Goal: Information Seeking & Learning: Check status

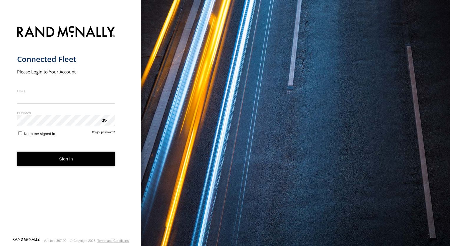
click at [59, 100] on input "Email" at bounding box center [66, 98] width 98 height 11
type input "**********"
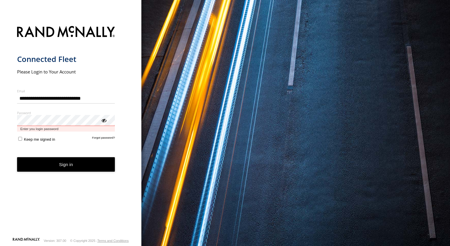
click at [17, 157] on button "Sign in" at bounding box center [66, 164] width 98 height 14
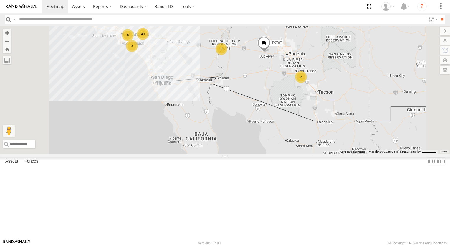
drag, startPoint x: 263, startPoint y: 105, endPoint x: 261, endPoint y: 119, distance: 13.4
click at [263, 111] on div "015910000779481 TL845 TK767 TL735 TL844 6 40 2 3 3 TL608" at bounding box center [225, 90] width 450 height 128
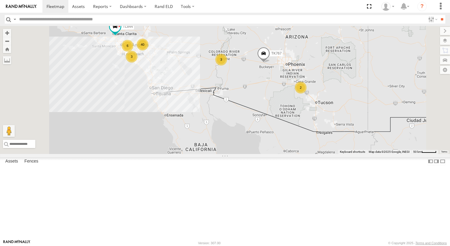
drag, startPoint x: 261, startPoint y: 119, endPoint x: 260, endPoint y: 122, distance: 3.0
click at [260, 122] on div "015910000779481 TL845 TK767 TL735 TL844 6 40 2 3 3 TL608" at bounding box center [225, 90] width 450 height 128
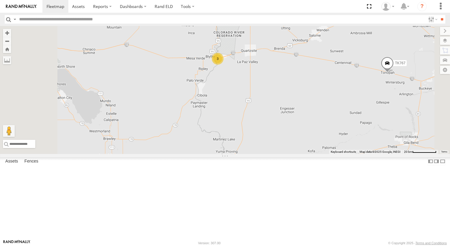
click at [224, 65] on div "3" at bounding box center [218, 59] width 12 height 12
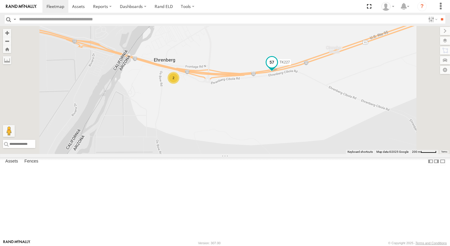
click at [277, 67] on span at bounding box center [272, 62] width 11 height 11
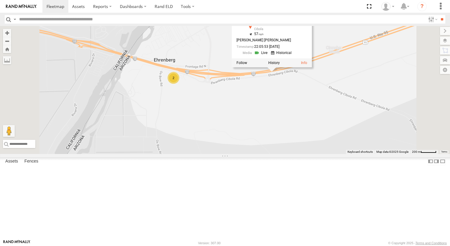
drag, startPoint x: 278, startPoint y: 85, endPoint x: 305, endPoint y: 94, distance: 29.3
click at [299, 92] on div "015910000779481 TL845 TK767 TL735 TL844 TL608 TK227 2 TK227 All Assets I-10 Cib…" at bounding box center [225, 90] width 450 height 128
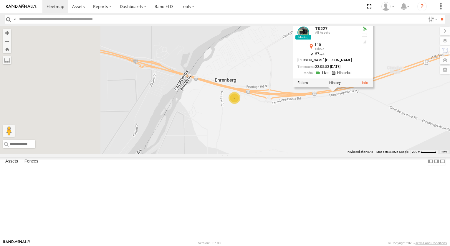
click at [306, 95] on div "015910000779481 TL845 TK767 TL735 TL844 TL608 TK227 2 TK227 All Assets I-10 Cib…" at bounding box center [225, 90] width 450 height 128
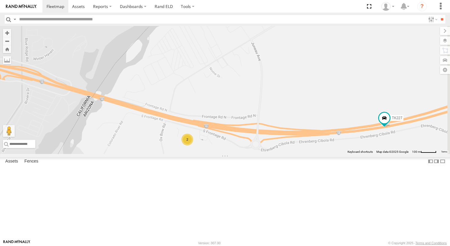
drag, startPoint x: 312, startPoint y: 89, endPoint x: 232, endPoint y: 75, distance: 81.0
click at [235, 76] on div "015910000779481 TL845 TK767 TL735 TL844 TL608 TK227 2" at bounding box center [225, 90] width 450 height 128
click at [232, 75] on div "015910000779481 TL845 TK767 TL735 TL844 TL608 TK227 2" at bounding box center [225, 90] width 450 height 128
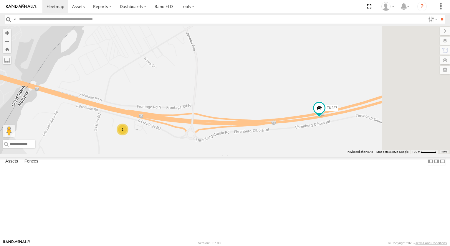
drag, startPoint x: 331, startPoint y: 84, endPoint x: 308, endPoint y: 81, distance: 23.2
click at [312, 82] on div "015910000779481 TL845 TK767 TL735 TL844 TL608 TK227 2" at bounding box center [225, 90] width 450 height 128
click at [308, 81] on div "015910000779481 TL845 TK767 TL735 TL844 TL608 TK227 2" at bounding box center [225, 90] width 450 height 128
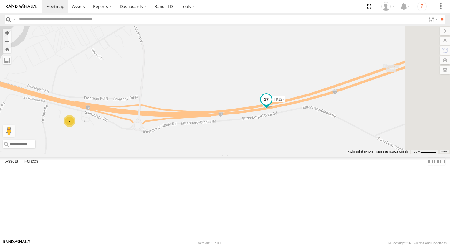
click at [272, 105] on span at bounding box center [266, 99] width 11 height 11
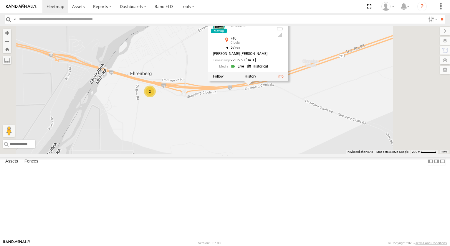
drag, startPoint x: 270, startPoint y: 84, endPoint x: 300, endPoint y: 90, distance: 31.5
click at [300, 90] on div "015910000779481 TL845 TK767 TL735 TL844 TL608 TK227 TK227 All Assets I-10 Cibol…" at bounding box center [225, 90] width 450 height 128
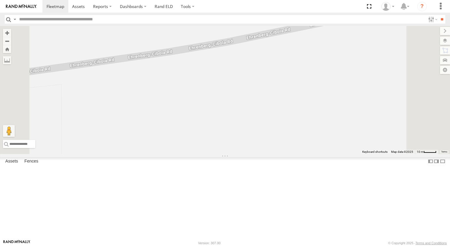
drag, startPoint x: 341, startPoint y: 102, endPoint x: 349, endPoint y: 139, distance: 37.7
click at [343, 110] on div "015910000779481 TL845 TK767 TL735 TL844 TL608 TK227 TK227 All Assets I-10 Cibol…" at bounding box center [225, 90] width 450 height 128
drag, startPoint x: 349, startPoint y: 139, endPoint x: 350, endPoint y: 146, distance: 6.6
click at [350, 146] on div "015910000779481 TL845 TK767 TL735 TL844 TL608 TK227 TK227 All Assets I-10 Cibol…" at bounding box center [225, 90] width 450 height 128
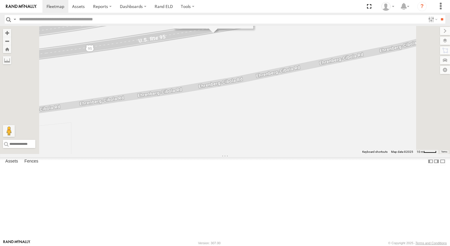
click at [350, 146] on div "015910000779481 TL845 TK767 TL735 TL844 TL608 TK227 TK227 All Assets I-10 Cibol…" at bounding box center [225, 90] width 450 height 128
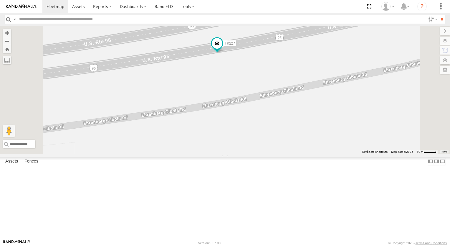
drag, startPoint x: 312, startPoint y: 106, endPoint x: 313, endPoint y: 114, distance: 7.5
click at [312, 108] on div "015910000779481 TL845 TK767 TL735 TL844 TL608 TK227" at bounding box center [225, 90] width 450 height 128
drag, startPoint x: 313, startPoint y: 114, endPoint x: 314, endPoint y: 118, distance: 4.9
click at [314, 118] on div "015910000779481 TL845 TK767 TL735 TL844 TL608 TK227" at bounding box center [225, 90] width 450 height 128
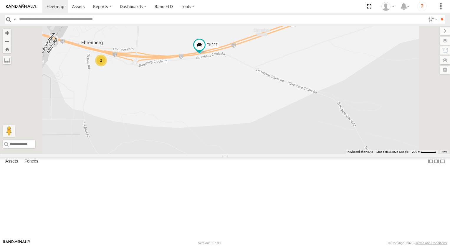
drag, startPoint x: 258, startPoint y: 139, endPoint x: 299, endPoint y: 148, distance: 41.3
click at [286, 147] on div "015910000779481 TL845 TK767 TL735 TL844 TL608 TK227 2" at bounding box center [225, 90] width 450 height 128
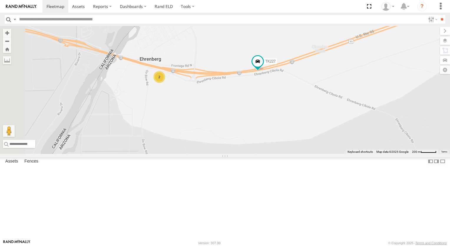
click at [316, 151] on div "015910000779481 TL845 TK767 TL735 TL844 TL608 TK227 2" at bounding box center [225, 90] width 450 height 128
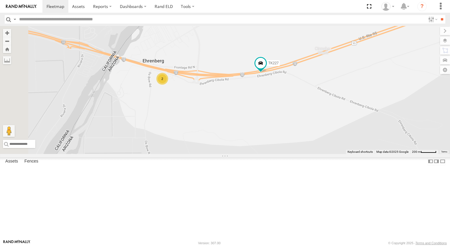
drag, startPoint x: 283, startPoint y: 142, endPoint x: 311, endPoint y: 157, distance: 31.2
click at [295, 150] on div "015910000779481 TL845 TK767 TL735 TL844 TL608 TK227 2" at bounding box center [225, 90] width 450 height 128
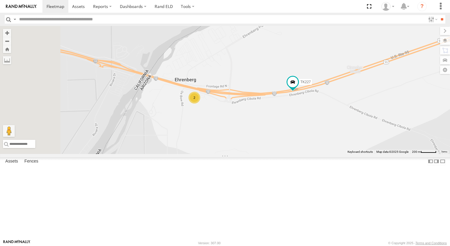
click at [318, 154] on div "015910000779481 TL845 TK767 TL735 TL844 TL608 TK227 2" at bounding box center [225, 90] width 450 height 128
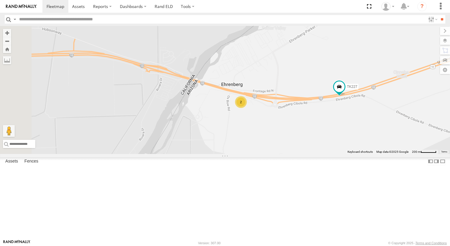
drag, startPoint x: 277, startPoint y: 167, endPoint x: 323, endPoint y: 171, distance: 46.4
click at [323, 154] on div "015910000779481 TL845 TK767 TL735 TL844 TL608 TK227 2" at bounding box center [225, 90] width 450 height 128
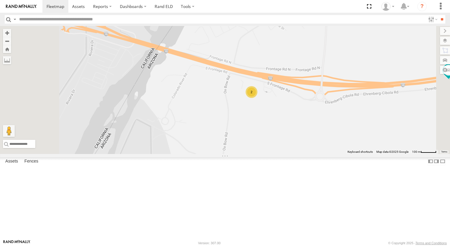
click at [328, 154] on div "015910000779481 TL845 TK767 TL735 TL844 TL608 TK227 2" at bounding box center [225, 90] width 450 height 128
click at [333, 154] on div "015910000779481 TL845 TK767 TL735 TL844 TL608 TK227 2" at bounding box center [225, 90] width 450 height 128
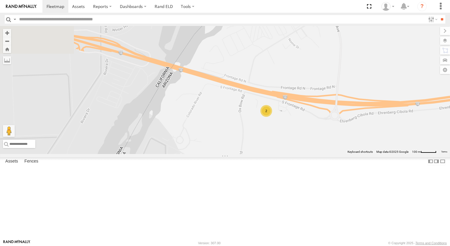
click at [333, 154] on div "015910000779481 TL845 TK767 TL735 TL844 TL608 TK227 2" at bounding box center [225, 90] width 450 height 128
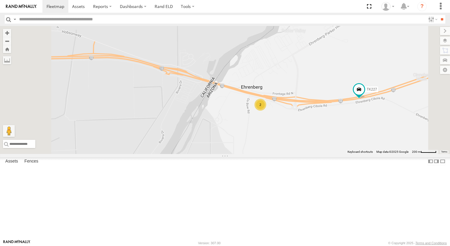
drag, startPoint x: 348, startPoint y: 112, endPoint x: 371, endPoint y: 134, distance: 32.1
click at [369, 132] on div "015910000779481 TL845 TK767 TL735 TL844 TL608 TK227 2" at bounding box center [225, 90] width 450 height 128
click at [381, 137] on div "015910000779481 TL845 TK767 TL735 TL844 TL608 TK227 2" at bounding box center [225, 90] width 450 height 128
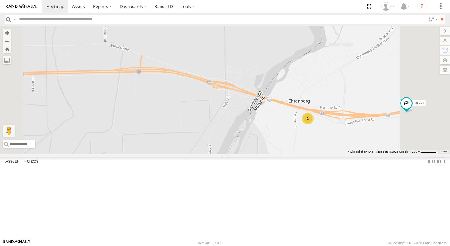
drag, startPoint x: 386, startPoint y: 121, endPoint x: 363, endPoint y: 120, distance: 23.3
click at [379, 121] on div "015910000779481 TL845 TK767 TL735 TL844 TL608 TK227 2" at bounding box center [225, 90] width 450 height 128
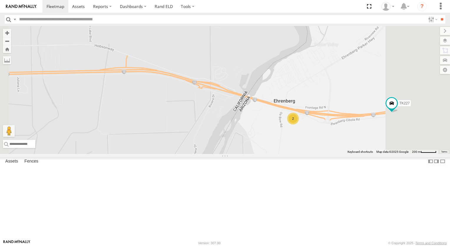
drag, startPoint x: 363, startPoint y: 120, endPoint x: 358, endPoint y: 120, distance: 4.7
click at [358, 120] on div "015910000779481 TL845 TK767 TL735 TL844 TL608 TK227 2" at bounding box center [225, 90] width 450 height 128
click at [357, 120] on div "015910000779481 TL845 TK767 TL735 TL844 TL608 TK227 2" at bounding box center [225, 90] width 450 height 128
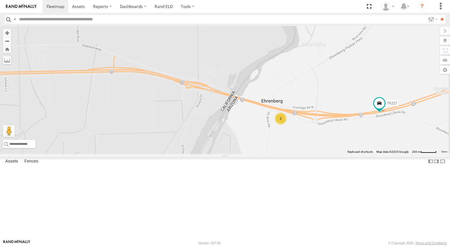
drag, startPoint x: 366, startPoint y: 107, endPoint x: 341, endPoint y: 96, distance: 27.2
click at [341, 96] on div "015910000779481 TL845 TK767 TL735 TL844 TL608 TK227 2" at bounding box center [225, 90] width 450 height 128
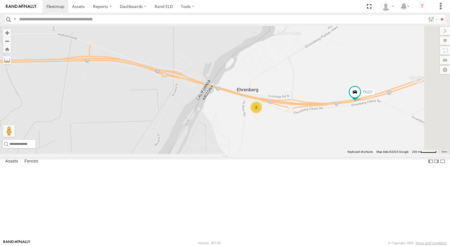
click at [341, 96] on div "015910000779481 TL845 TK767 TL735 TL844 TL608 TK227 2" at bounding box center [225, 90] width 450 height 128
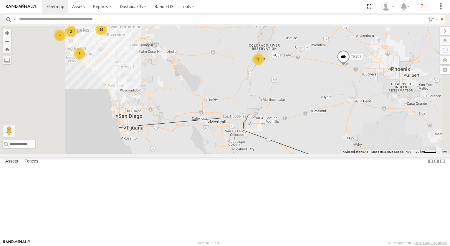
drag, startPoint x: 349, startPoint y: 60, endPoint x: 332, endPoint y: 70, distance: 19.9
click at [338, 68] on div "015910000779481 TL845 TK767 TL735 TL844 TL608 2 39 3 4 3 TL787" at bounding box center [225, 90] width 450 height 128
click at [329, 72] on div "015910000779481 TL845 TK767 TL735 TL844 TL608 2 39 3 4 3 TL787" at bounding box center [225, 90] width 450 height 128
click at [328, 72] on div "015910000779481 TL845 TK767 TL735 TL844 TL608 2 39 3 4 3 TL787" at bounding box center [225, 90] width 450 height 128
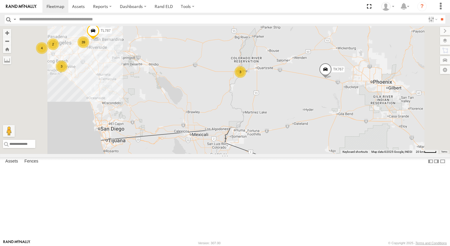
click at [332, 79] on span at bounding box center [325, 71] width 13 height 16
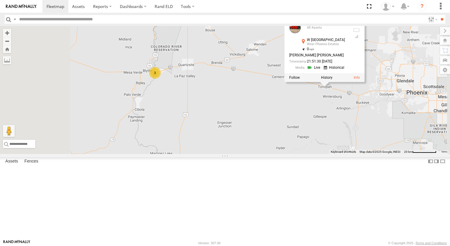
drag, startPoint x: 388, startPoint y: 142, endPoint x: 382, endPoint y: 143, distance: 5.6
click at [384, 143] on div "015910000779481 TL845 TK767 TL735 TL844 TL608 TL787 TK767 All Assets W [GEOGRAP…" at bounding box center [225, 90] width 450 height 128
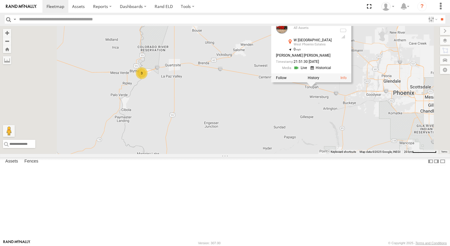
click at [374, 143] on div "015910000779481 TL845 TK767 TL735 TL844 TL608 TL787 TK767 All Assets W [GEOGRAP…" at bounding box center [225, 90] width 450 height 128
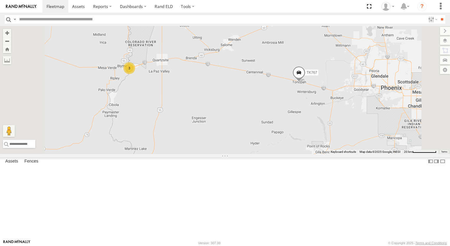
drag, startPoint x: 340, startPoint y: 135, endPoint x: 345, endPoint y: 135, distance: 5.3
click at [342, 135] on div "015910000779481 TL845 TK767 TL735 TL844 TL608 TL787 3" at bounding box center [225, 90] width 450 height 128
click at [373, 134] on div "015910000779481 TL845 TK767 TL735 TL844 TL608 TL787 3" at bounding box center [225, 90] width 450 height 128
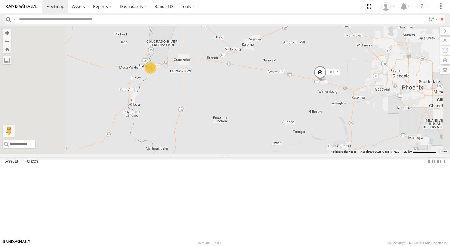
drag, startPoint x: 307, startPoint y: 134, endPoint x: 331, endPoint y: 134, distance: 23.6
click at [331, 134] on div "015910000779481 TL845 TK767 TL735 TL844 TL608 TL787 3" at bounding box center [225, 90] width 450 height 128
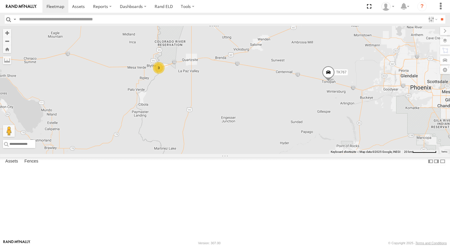
click at [335, 82] on span at bounding box center [328, 74] width 13 height 16
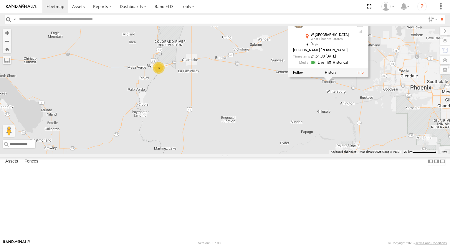
drag, startPoint x: 263, startPoint y: 150, endPoint x: 296, endPoint y: 156, distance: 34.3
click at [277, 154] on div "015910000779481 TL845 TK767 TL735 TL844 TL608 TL787 3 TK767 All Assets W [GEOGR…" at bounding box center [225, 90] width 450 height 128
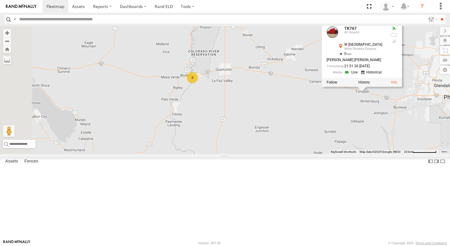
drag, startPoint x: 296, startPoint y: 156, endPoint x: 371, endPoint y: 159, distance: 74.3
click at [371, 154] on div "015910000779481 TL845 TK767 TL735 TL844 TL608 TL787 3 TK767 All Assets W [GEOGR…" at bounding box center [225, 90] width 450 height 128
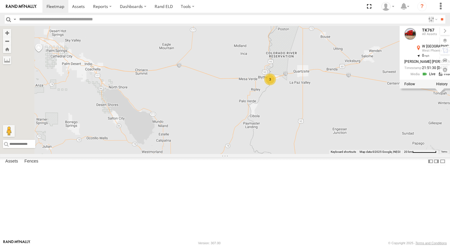
click at [371, 154] on div "015910000779481 TL845 TK767 TL735 TL844 TL608 TL787 3 TK767 All Assets W [GEOGR…" at bounding box center [225, 90] width 450 height 128
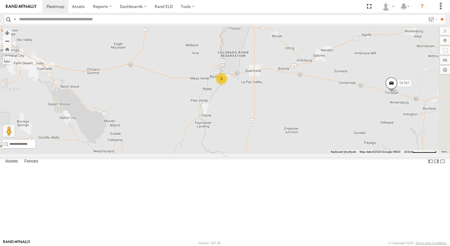
drag, startPoint x: 380, startPoint y: 153, endPoint x: 320, endPoint y: 152, distance: 59.8
click at [320, 152] on div "015910000779481 TL845 TK767 TL735 TL844 TL608 TL787 3" at bounding box center [225, 90] width 450 height 128
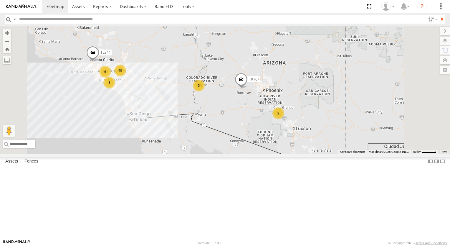
drag, startPoint x: 267, startPoint y: 129, endPoint x: 312, endPoint y: 155, distance: 52.7
click at [312, 154] on div "015910000779481 TL845 TK767 TL735 TL844 6 40 2 3 3" at bounding box center [225, 90] width 450 height 128
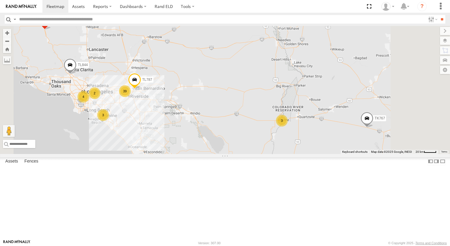
drag, startPoint x: 337, startPoint y: 152, endPoint x: 332, endPoint y: 136, distance: 17.2
click at [335, 147] on div "015910000779481 TL845 TK767 TL735 TL844 TL608 2 39 3 4 3 TL787" at bounding box center [225, 90] width 450 height 128
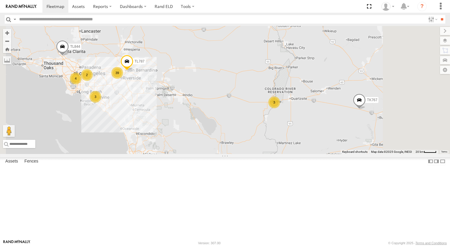
click at [332, 134] on div "015910000779481 TL845 TK767 TL735 TL844 TL608 2 39 3 4 3 TL787" at bounding box center [225, 90] width 450 height 128
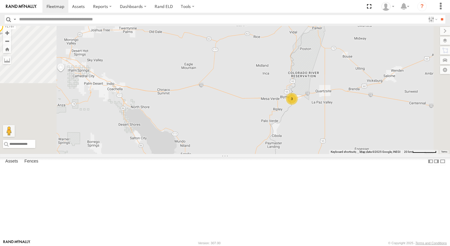
click at [377, 154] on div "015910000779481 TL845 TK767 TL735 TL844 TL608 TL787 3" at bounding box center [225, 90] width 450 height 128
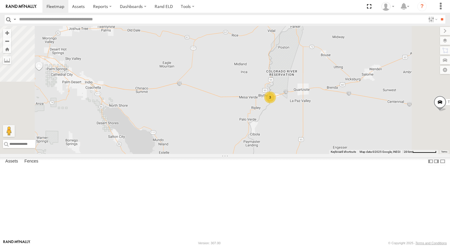
drag, startPoint x: 377, startPoint y: 168, endPoint x: 354, endPoint y: 166, distance: 23.0
click at [354, 154] on div "015910000779481 TL845 TK767 TL735 TL844 TL608 TL787 3" at bounding box center [225, 90] width 450 height 128
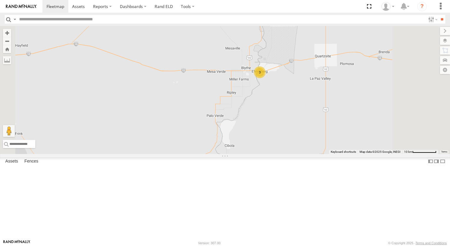
drag, startPoint x: 276, startPoint y: 90, endPoint x: 268, endPoint y: 90, distance: 8.5
click at [268, 90] on div "015910000779481 TL845 TK767 TL735 TL844 TL608 TL787 3" at bounding box center [225, 90] width 450 height 128
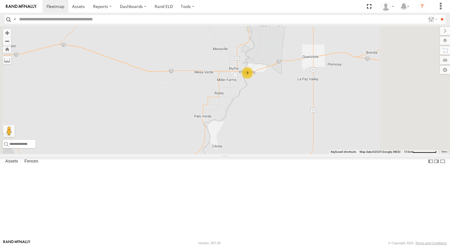
click at [261, 95] on div "015910000779481 TL845 TK767 TL735 TL844 TL608 TL787 3" at bounding box center [225, 90] width 450 height 128
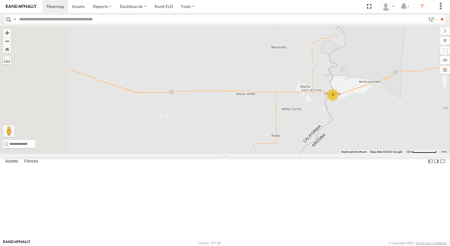
drag, startPoint x: 323, startPoint y: 91, endPoint x: 317, endPoint y: 92, distance: 6.0
click at [317, 92] on div "015910000779481 TL845 TK767 TL735 TL844 TL608 TL787 3" at bounding box center [225, 90] width 450 height 128
click at [283, 95] on div "015910000779481 TL845 TK767 TL735 TL844 TL608 TL787 3" at bounding box center [225, 90] width 450 height 128
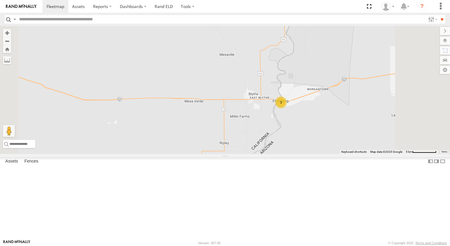
drag, startPoint x: 279, startPoint y: 96, endPoint x: 275, endPoint y: 97, distance: 4.0
click at [275, 97] on div "015910000779481 TL845 TK767 TL735 TL844 TL608 TL787 3" at bounding box center [225, 90] width 450 height 128
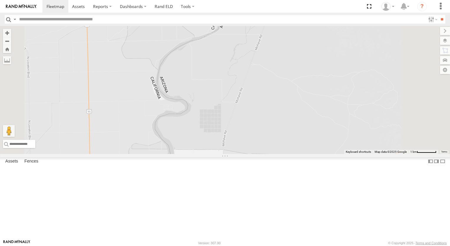
click at [318, 142] on div "015910000779481 TL845 TK767 TL735 TL844 TL608 TL787" at bounding box center [225, 90] width 450 height 128
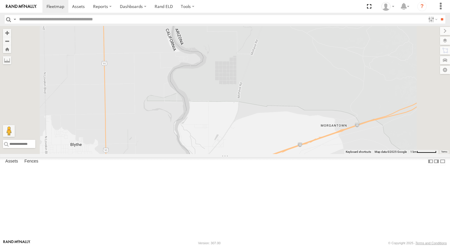
drag, startPoint x: 350, startPoint y: 85, endPoint x: 353, endPoint y: 77, distance: 7.5
click at [353, 77] on div "015910000779481 TL845 TK767 TL735 TL844 TL608 TL787" at bounding box center [225, 90] width 450 height 128
drag, startPoint x: 311, startPoint y: 143, endPoint x: 333, endPoint y: 98, distance: 50.1
click at [330, 109] on div "015910000779481 TL845 TK767 TL735 TL844 TL608 TL787 2 TK227" at bounding box center [225, 90] width 450 height 128
click at [334, 98] on div "015910000779481 TL845 TK767 TL735 TL844 TL608 TL787 2 TK227" at bounding box center [225, 90] width 450 height 128
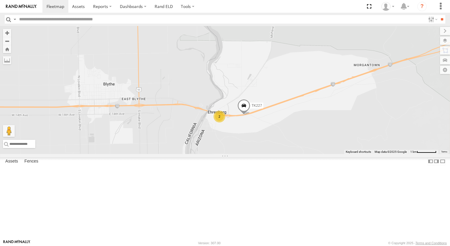
click at [334, 98] on div "015910000779481 TL845 TK767 TL735 TL844 TL608 TL787 2 TK227" at bounding box center [225, 90] width 450 height 128
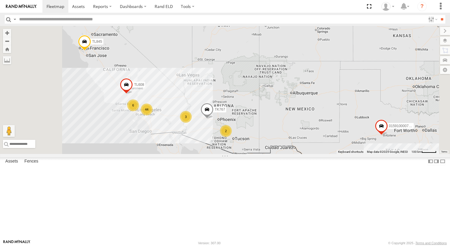
drag, startPoint x: 277, startPoint y: 136, endPoint x: 349, endPoint y: 136, distance: 71.9
click at [349, 136] on div "015910000779481 TL845 TK767 TL735 6 44 2 3 3 2 TL608 2" at bounding box center [225, 90] width 450 height 128
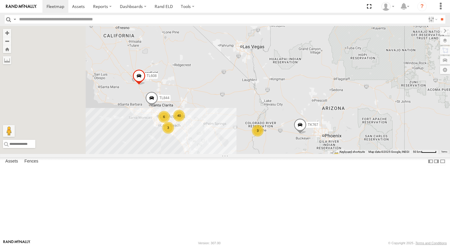
drag, startPoint x: 259, startPoint y: 131, endPoint x: 312, endPoint y: 131, distance: 53.0
click at [300, 131] on div "015910000779481 TL845 TK767 TL735 TL608 TL844 6 40 2 3 3" at bounding box center [225, 90] width 450 height 128
click at [321, 130] on div "015910000779481 TL845 TK767 TL735 TL608 TL844 6 40 2 3 3" at bounding box center [225, 90] width 450 height 128
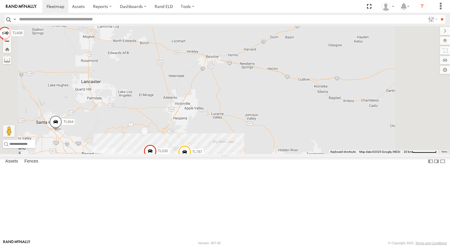
drag, startPoint x: 280, startPoint y: 161, endPoint x: 335, endPoint y: 130, distance: 63.7
click at [295, 151] on div "015910000779481 TL845 TK767 TL735 TL608 TL844 2 36 2 3 TL030 TL787 2 TL3013" at bounding box center [225, 90] width 450 height 128
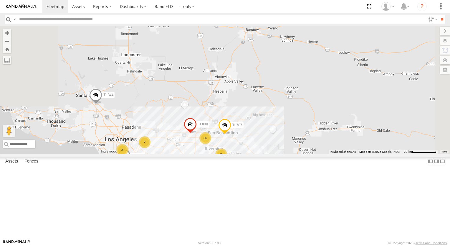
click at [337, 129] on div "015910000779481 TL845 TK767 TL735 TL608 TL844 2 36 2 3 TL030 TL787 2 TL3013" at bounding box center [225, 90] width 450 height 128
drag, startPoint x: 354, startPoint y: 131, endPoint x: 315, endPoint y: 97, distance: 52.2
click at [352, 129] on div "015910000779481 TL845 TK767 TL735 TL608 TL844 2 36 2 3 TL030 TL787 2 TL3013 3C8…" at bounding box center [225, 90] width 450 height 128
click at [315, 97] on div "015910000779481 TL845 TK767 TL735 TL608 TL844 2 36 2 3 TL030 TL787 2 TL3013 3C8…" at bounding box center [225, 90] width 450 height 128
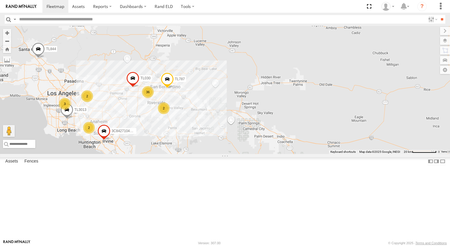
click at [314, 96] on div "015910000779481 TL845 TK767 TL735 TL608 TL844 2 36 2 3 TL030 TL787 2 TL3013 3C8…" at bounding box center [225, 90] width 450 height 128
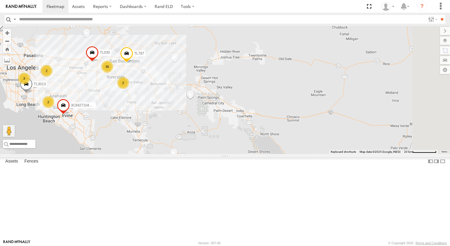
drag, startPoint x: 321, startPoint y: 98, endPoint x: 310, endPoint y: 91, distance: 12.3
click at [310, 91] on div "015910000779481 TL845 TK767 TL735 TL608 TL844 2 36 2 3 TL030 TL787 2 TL3013 3C8…" at bounding box center [225, 90] width 450 height 128
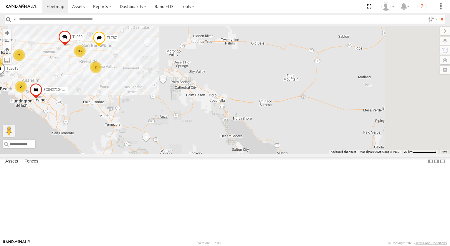
click at [333, 97] on div "015910000779481 TL845 TK767 TL735 TL608 TL844 2 36 2 3 TL030 TL787 2 TL3013 3C8…" at bounding box center [225, 90] width 450 height 128
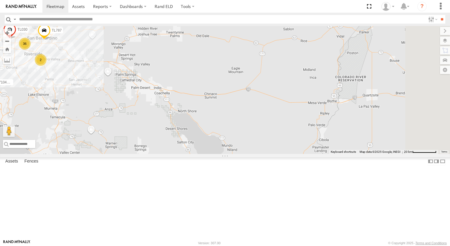
drag, startPoint x: 312, startPoint y: 94, endPoint x: 272, endPoint y: 88, distance: 40.2
click at [287, 90] on div "015910000779481 TL845 TK767 TL735 TL608 TL844 2 36 2 3 TL030 TL787 2 TL3013 3C8…" at bounding box center [225, 90] width 450 height 128
click at [272, 88] on div "015910000779481 TL845 TK767 TL735 TL608 TL844 2 36 2 3 TL030 TL787 2 TL3013 3C8…" at bounding box center [225, 90] width 450 height 128
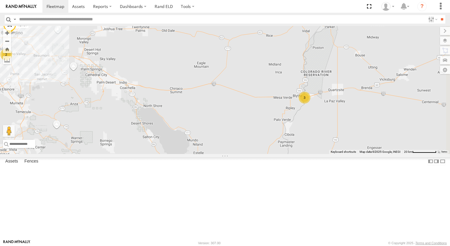
drag, startPoint x: 324, startPoint y: 91, endPoint x: 317, endPoint y: 91, distance: 6.8
click at [317, 91] on div "015910000779481 TL845 TK767 TL735 TL608 TL844 2 36 2 3 TL030 TL787 2 TL3013 3C8…" at bounding box center [225, 90] width 450 height 128
click at [304, 91] on div "015910000779481 TL845 TK767 TL735 TL608 TL844 2 36 2 3 TL030 TL787 2 TL3013 3C8…" at bounding box center [225, 90] width 450 height 128
click at [299, 91] on div "015910000779481 TL845 TK767 TL735 TL608 TL844 2 36 2 3 TL030 TL787 2 TL3013 3C8…" at bounding box center [225, 90] width 450 height 128
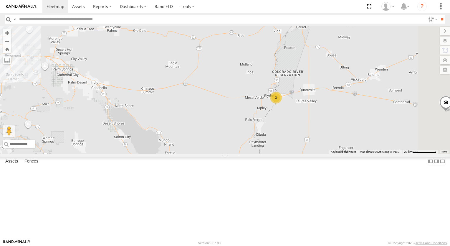
click at [299, 91] on div "015910000779481 TL845 TK767 TL735 TL608 TL844 2 36 2 3 TL030 TL787 2 TL3013 3C8…" at bounding box center [225, 90] width 450 height 128
click at [389, 108] on div "015910000779481 TL845 TK767 TL735 TL608 TL844 2 36 2 3 TL030 TL787 2 TL3013 3C8…" at bounding box center [225, 90] width 450 height 128
drag, startPoint x: 365, startPoint y: 109, endPoint x: 361, endPoint y: 107, distance: 4.9
click at [364, 108] on div "015910000779481 TL845 TK767 TL735 TL608 TL844 2 36 2 3 TL030 TL787 2 TL3013 3C8…" at bounding box center [225, 90] width 450 height 128
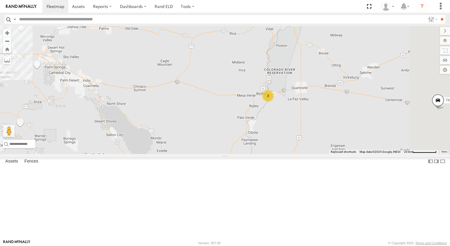
click at [339, 98] on div "015910000779481 TL845 TK767 TL735 TL608 TL844 2 36 2 3 TL030 TL787 2 TL3013 3C8…" at bounding box center [225, 90] width 450 height 128
click at [337, 97] on div "015910000779481 TL845 TK767 TL735 TL608 TL844 2 36 2 3 TL030 TL787 2 TL3013 3C8…" at bounding box center [225, 90] width 450 height 128
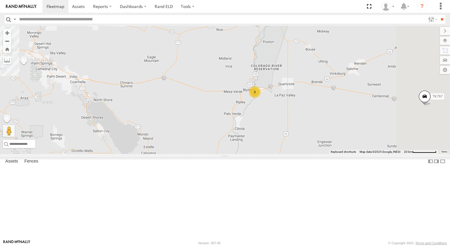
click at [337, 97] on div "015910000779481 TL845 TK767 TL735 TL608 TL844 2 36 2 3 TL030 TL787 2 TL3013 3C8…" at bounding box center [225, 90] width 450 height 128
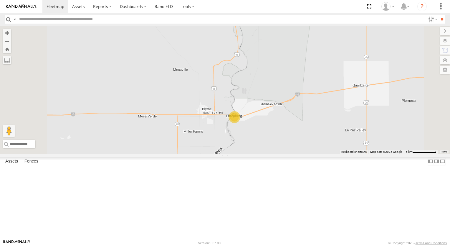
drag, startPoint x: 325, startPoint y: 191, endPoint x: 326, endPoint y: 177, distance: 13.9
click at [326, 154] on div "015910000779481 TL845 TK767 TL735 TL608 TL844 TL030 TL787 TL3013 3C8427104DF8 3" at bounding box center [225, 90] width 450 height 128
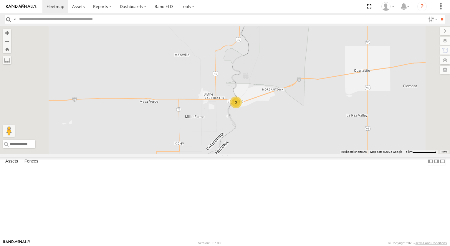
drag, startPoint x: 326, startPoint y: 177, endPoint x: 327, endPoint y: 174, distance: 3.3
click at [327, 154] on div "015910000779481 TL845 TK767 TL735 TL608 TL844 TL030 TL787 TL3013 3C8427104DF8 3" at bounding box center [225, 90] width 450 height 128
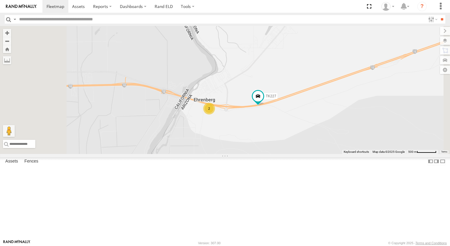
click at [274, 133] on div "015910000779481 TL845 TK767 TL735 TL608 TL844 TL030 TL787 TL3013 3C8427104DF8 T…" at bounding box center [225, 90] width 450 height 128
click at [284, 133] on div "015910000779481 TL845 TK767 TL735 TL608 TL844 TL030 TL787 TL3013 3C8427104DF8 T…" at bounding box center [225, 90] width 450 height 128
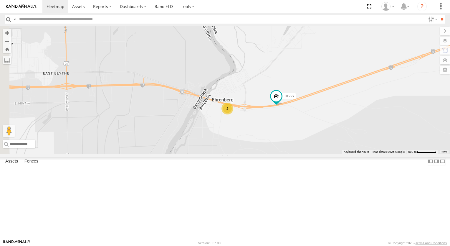
click at [295, 133] on div "015910000779481 TL845 TK767 TL735 TL608 TL844 TL030 TL787 TL3013 3C8427104DF8 T…" at bounding box center [225, 90] width 450 height 128
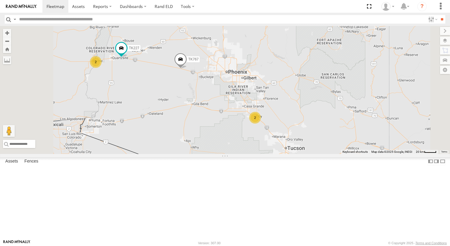
click at [187, 69] on span at bounding box center [180, 61] width 13 height 16
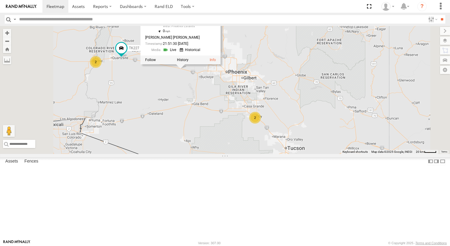
drag, startPoint x: 255, startPoint y: 136, endPoint x: 261, endPoint y: 142, distance: 8.3
click at [256, 138] on div "015910000779481 TL845 TK767 TL735 TK227 2 2 TK767 All [GEOGRAPHIC_DATA] 33.4943…" at bounding box center [225, 90] width 450 height 128
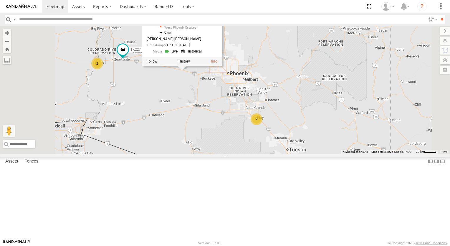
drag, startPoint x: 261, startPoint y: 142, endPoint x: 266, endPoint y: 146, distance: 6.6
click at [264, 144] on div "015910000779481 TL845 TK767 TL735 TK227 2 2 TK767 All [GEOGRAPHIC_DATA] 33.4943…" at bounding box center [225, 90] width 450 height 128
click at [284, 154] on div "015910000779481 TL845 TK767 TL735 TK227 2 2 TK767 All [GEOGRAPHIC_DATA] 33.4943…" at bounding box center [225, 90] width 450 height 128
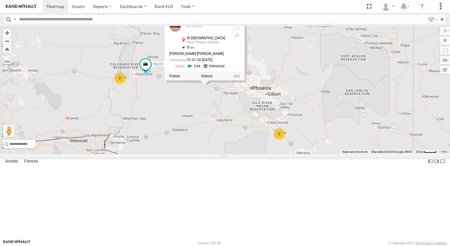
click at [284, 154] on div "015910000779481 TL845 TK767 TL735 TK227 2 2 TK767 All [GEOGRAPHIC_DATA] 33.4943…" at bounding box center [225, 90] width 450 height 128
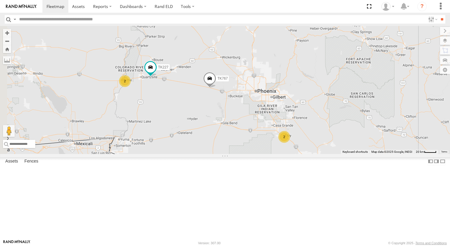
drag, startPoint x: 260, startPoint y: 144, endPoint x: 273, endPoint y: 151, distance: 15.2
click at [273, 151] on div "015910000779481 TL845 TK767 TL735 TK227 2 2" at bounding box center [225, 90] width 450 height 128
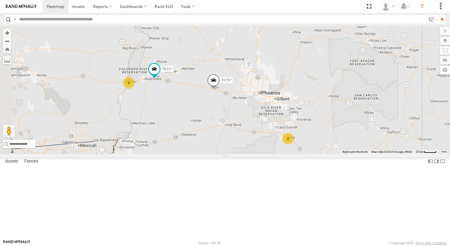
click at [289, 154] on div "015910000779481 TL845 TK767 TL735 TK227 2 2" at bounding box center [225, 90] width 450 height 128
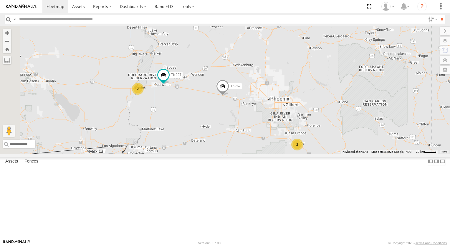
click at [293, 154] on div "015910000779481 TL845 TK767 TL735 TK227 2 2" at bounding box center [225, 90] width 450 height 128
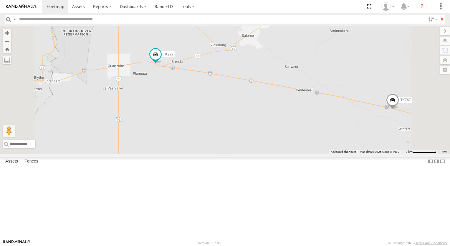
drag, startPoint x: 227, startPoint y: 118, endPoint x: 294, endPoint y: 155, distance: 76.8
click at [294, 154] on div "015910000779481 TL845 TK767 TL735 TK227" at bounding box center [225, 90] width 450 height 128
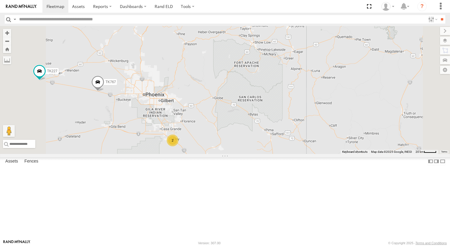
drag, startPoint x: 254, startPoint y: 122, endPoint x: 265, endPoint y: 130, distance: 13.5
click at [259, 126] on div "015910000779481 TL845 TK767 TL735 TK227 2" at bounding box center [225, 90] width 450 height 128
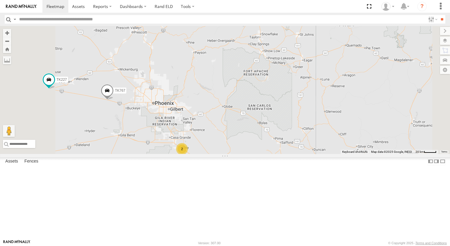
click at [284, 138] on div "015910000779481 TL845 TK767 TL735 TK227 2" at bounding box center [225, 90] width 450 height 128
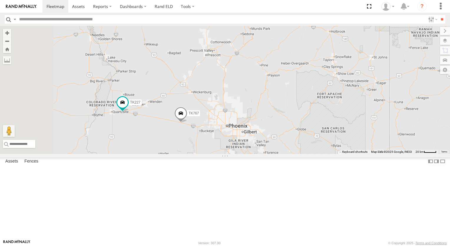
click at [344, 154] on div "015910000779481 TL845 TK767 TL735 TK227 2" at bounding box center [225, 90] width 450 height 128
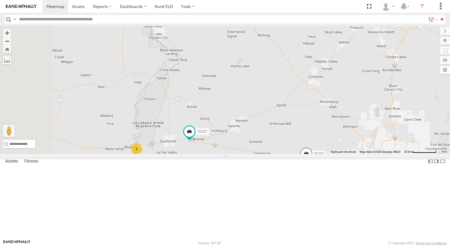
drag, startPoint x: 236, startPoint y: 136, endPoint x: 308, endPoint y: 144, distance: 73.2
click at [308, 144] on div "015910000779481 TL845 TK767 TL735 TK227 2" at bounding box center [225, 90] width 450 height 128
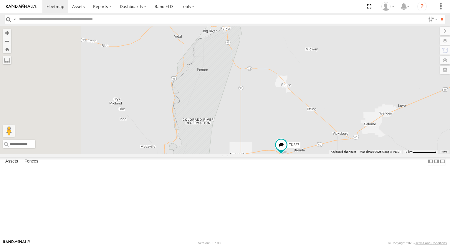
drag, startPoint x: 246, startPoint y: 162, endPoint x: 354, endPoint y: 141, distance: 109.3
click at [354, 141] on div "015910000779481 TL845 TK767 TL735 TK227 2" at bounding box center [225, 90] width 450 height 128
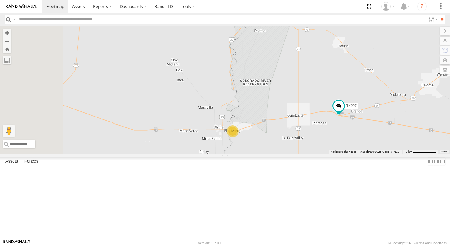
drag, startPoint x: 312, startPoint y: 184, endPoint x: 328, endPoint y: 153, distance: 34.8
click at [328, 153] on div "015910000779481 TL845 TK767 TL735 TK227 2" at bounding box center [225, 90] width 450 height 128
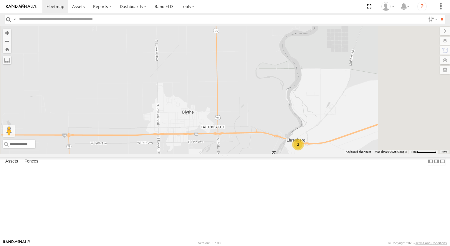
drag, startPoint x: 333, startPoint y: 144, endPoint x: 300, endPoint y: 136, distance: 34.4
click at [330, 143] on div "015910000779481 TL845 TK767 TL735 TK227 2" at bounding box center [225, 90] width 450 height 128
drag, startPoint x: 300, startPoint y: 136, endPoint x: 295, endPoint y: 135, distance: 5.4
click at [298, 136] on div "015910000779481 TL845 TK767 TL735 TK227 2" at bounding box center [225, 90] width 450 height 128
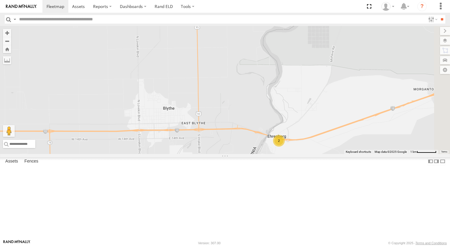
click at [295, 135] on div "015910000779481 TL845 TK767 TL735 TK227 2" at bounding box center [225, 90] width 450 height 128
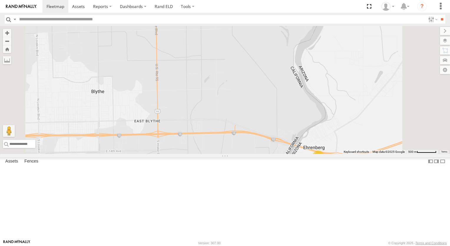
drag, startPoint x: 258, startPoint y: 116, endPoint x: 240, endPoint y: 82, distance: 39.1
click at [240, 82] on div "015910000779481 TL845 TK767 TL735 TK227 2" at bounding box center [225, 90] width 450 height 128
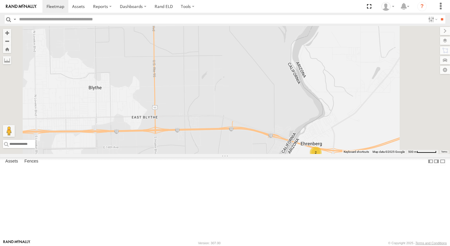
click at [240, 82] on div "015910000779481 TL845 TK767 TL735 TK227 2" at bounding box center [225, 90] width 450 height 128
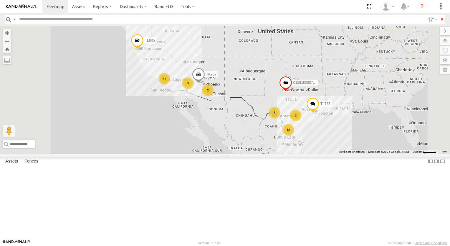
drag, startPoint x: 283, startPoint y: 57, endPoint x: 245, endPoint y: 54, distance: 38.4
click at [252, 55] on div "13 51 2 015910000779481 5 TL845 3 TK767 TL735 2" at bounding box center [225, 90] width 450 height 128
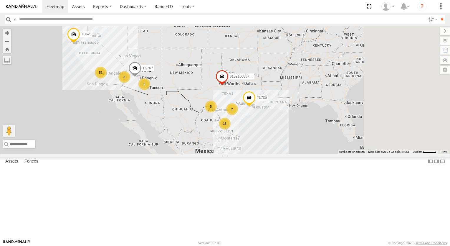
click at [244, 54] on div "13 51 2 015910000779481 5 TL845 3 TK767 TL735 2" at bounding box center [225, 90] width 450 height 128
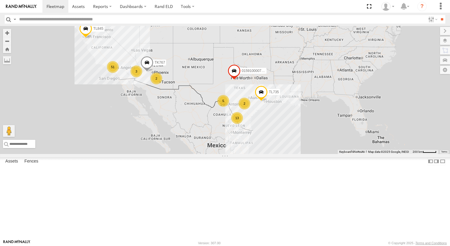
drag, startPoint x: 233, startPoint y: 95, endPoint x: 265, endPoint y: 91, distance: 32.3
click at [265, 91] on div "13 51 2 015910000779481 5 TL845 3 TK767 TL735 2" at bounding box center [225, 90] width 450 height 128
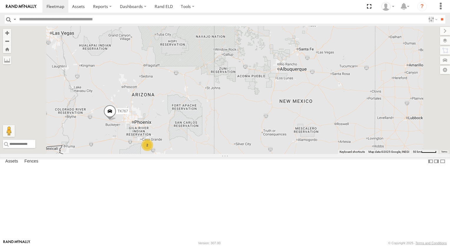
drag, startPoint x: 227, startPoint y: 103, endPoint x: 315, endPoint y: 88, distance: 88.4
click at [315, 88] on div "015910000779481 TL845 TK767 TL735 2" at bounding box center [225, 90] width 450 height 128
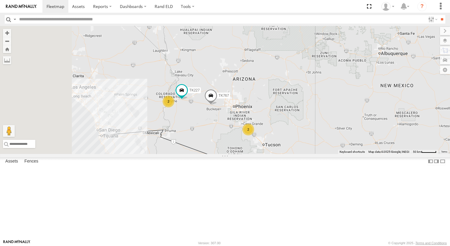
drag, startPoint x: 263, startPoint y: 93, endPoint x: 300, endPoint y: 89, distance: 37.9
click at [300, 89] on div "015910000779481 TL845 TK767 TL735 2 2 TK227" at bounding box center [225, 90] width 450 height 128
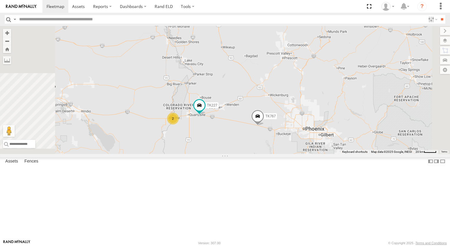
click at [306, 138] on div "015910000779481 TL845 TK767 TL735 TK227 2 2" at bounding box center [225, 90] width 450 height 128
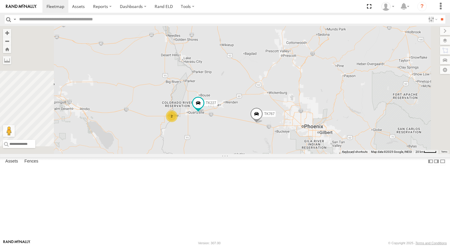
drag, startPoint x: 303, startPoint y: 132, endPoint x: 297, endPoint y: 124, distance: 10.4
click at [301, 130] on div "015910000779481 TL845 TK767 TL735 TK227 2 2" at bounding box center [225, 90] width 450 height 128
click at [294, 117] on div "015910000779481 TL845 TK767 TL735 TK227 2 2" at bounding box center [225, 90] width 450 height 128
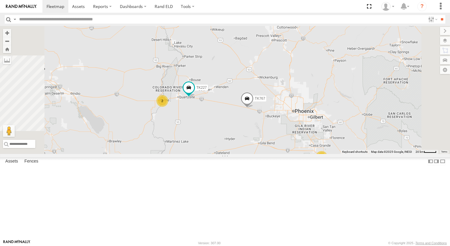
click at [293, 116] on div "015910000779481 TL845 TK767 TL735 TK227 2 2" at bounding box center [225, 90] width 450 height 128
click at [293, 115] on div "015910000779481 TL845 TK767 TL735 TK227 2 2" at bounding box center [225, 90] width 450 height 128
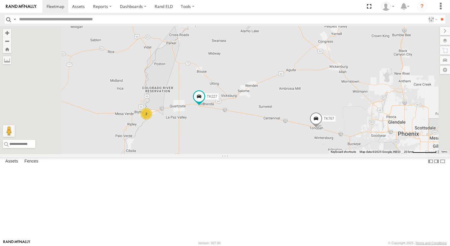
drag, startPoint x: 277, startPoint y: 192, endPoint x: 321, endPoint y: 177, distance: 46.3
click at [320, 154] on div "015910000779481 TL845 TK767 TL735 TK227 2" at bounding box center [225, 90] width 450 height 128
click at [323, 154] on div "015910000779481 TL845 TK767 TL735 TK227 2" at bounding box center [225, 90] width 450 height 128
